Goal: Transaction & Acquisition: Purchase product/service

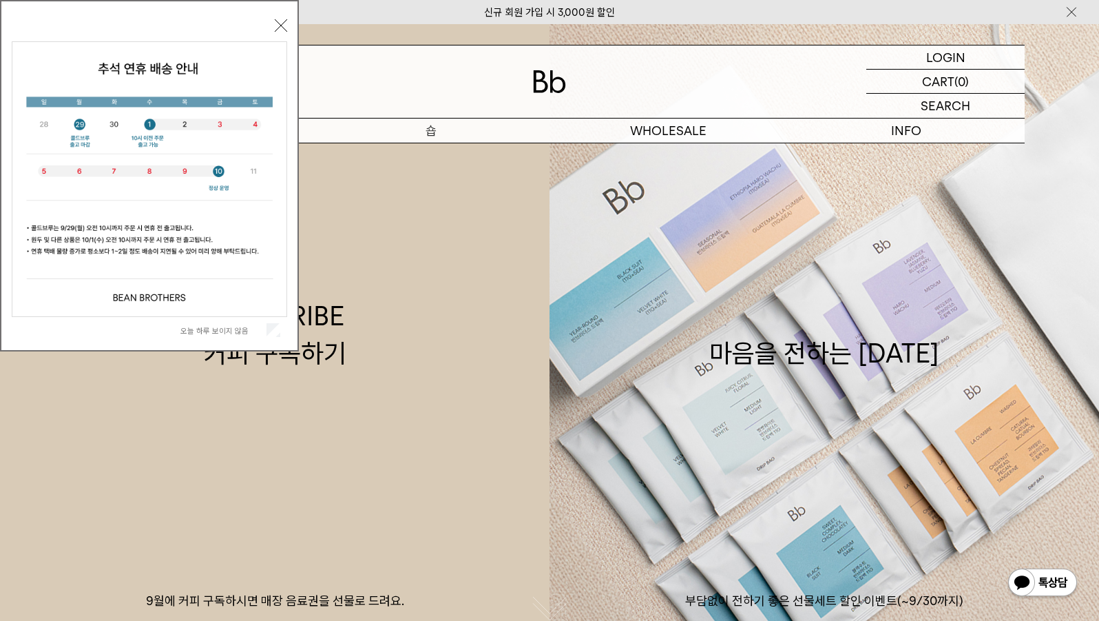
click at [462, 127] on p "숍" at bounding box center [431, 130] width 238 height 24
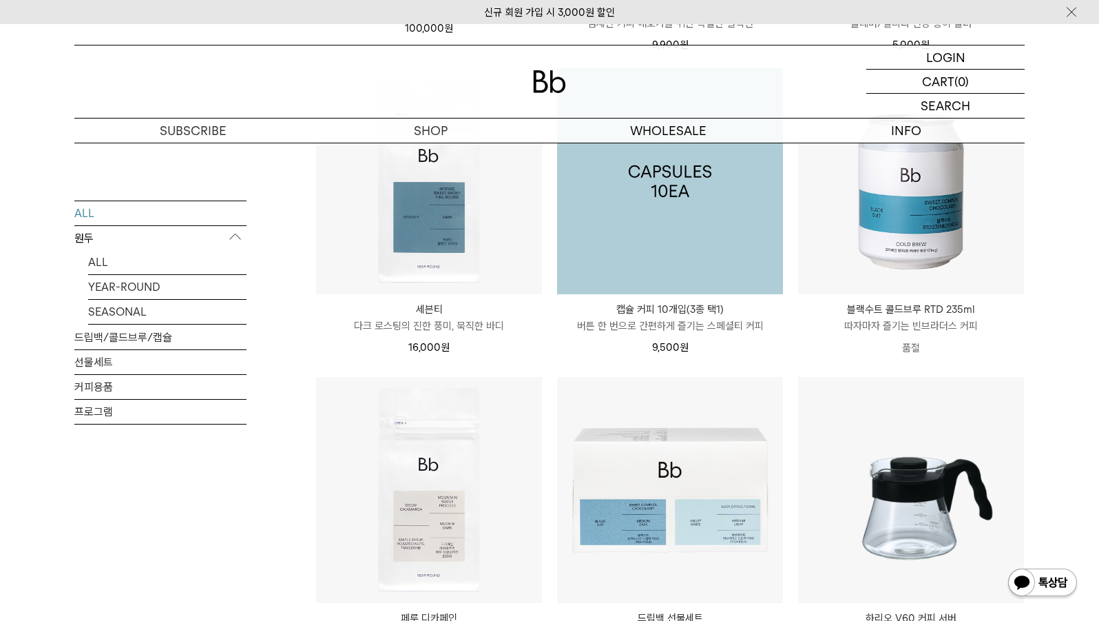
scroll to position [1653, 0]
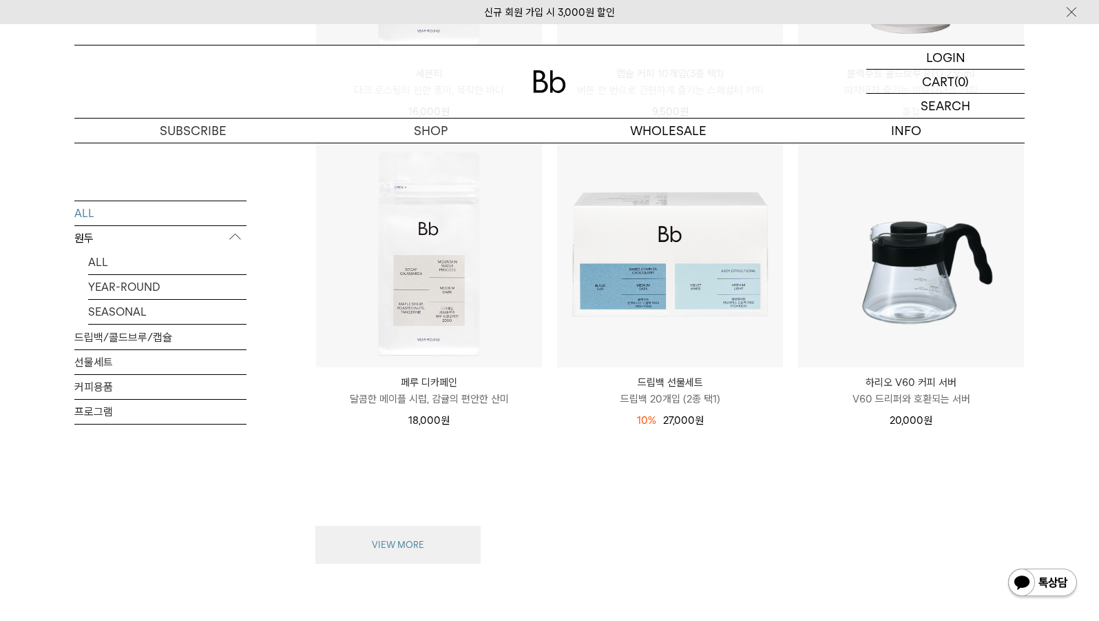
click at [400, 556] on button "VIEW MORE" at bounding box center [397, 545] width 165 height 39
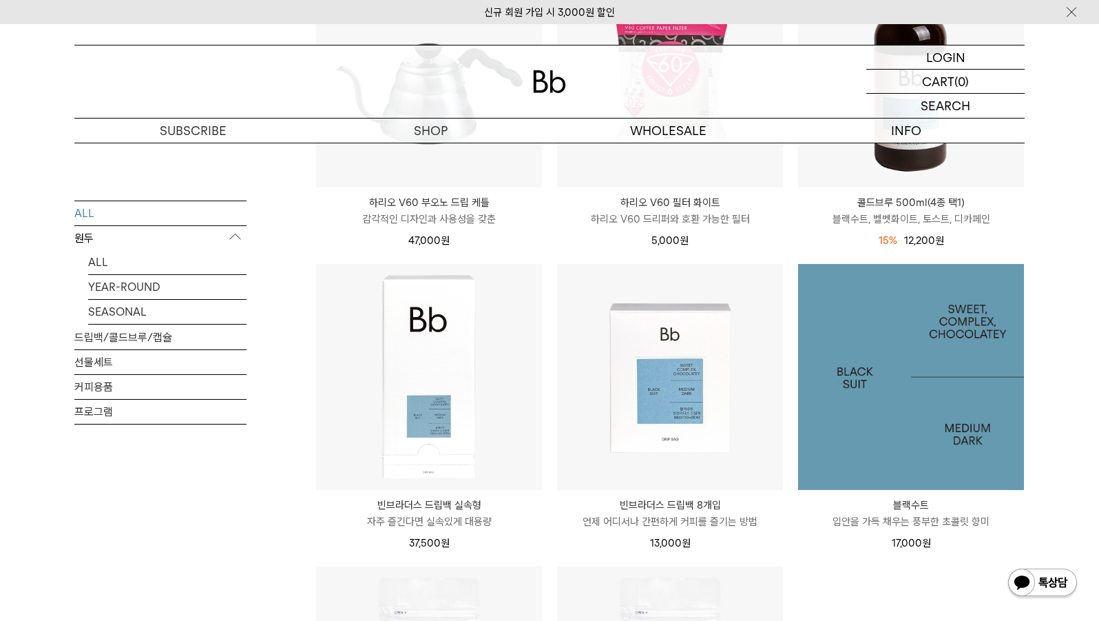
scroll to position [2617, 0]
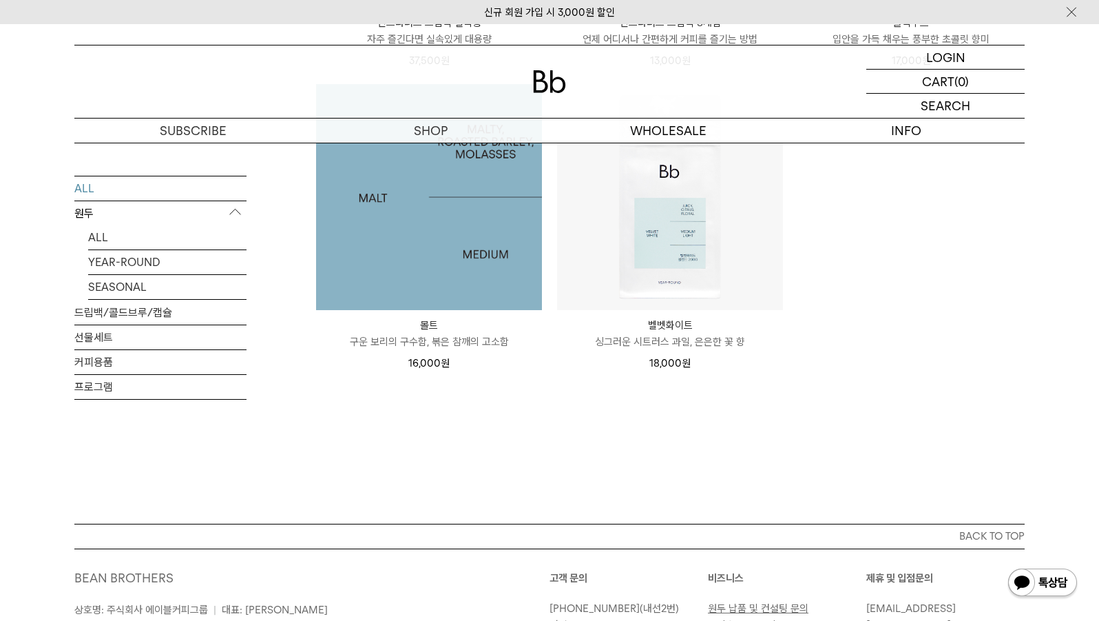
click at [449, 234] on img at bounding box center [429, 197] width 226 height 226
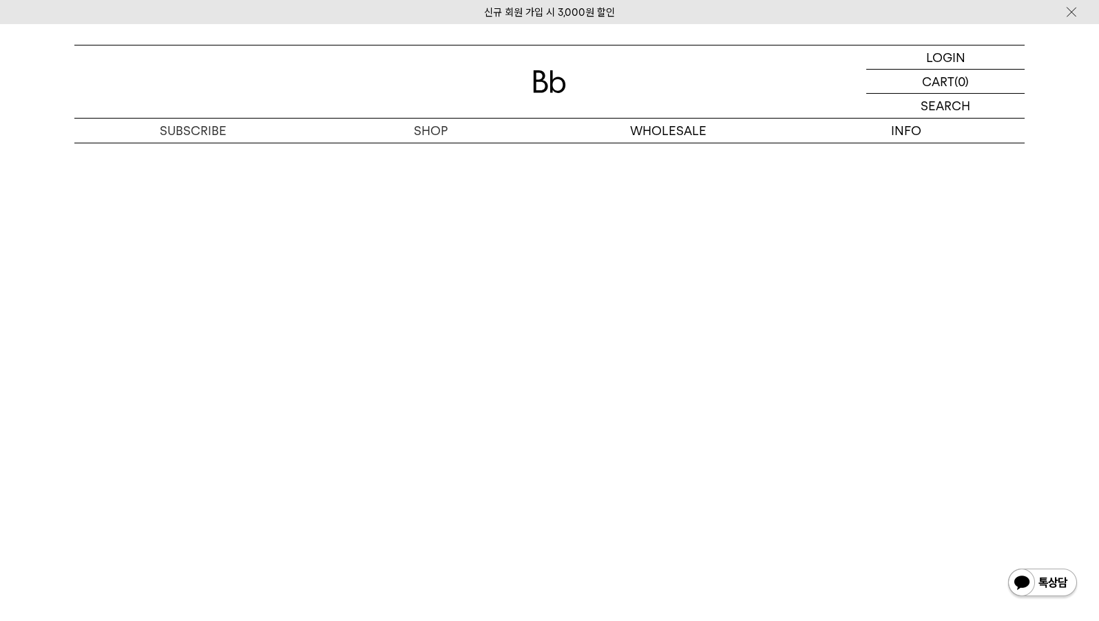
scroll to position [2824, 0]
